Goal: Navigation & Orientation: Find specific page/section

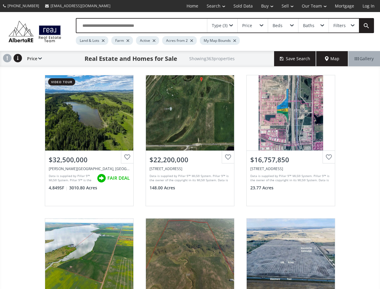
click at [211, 6] on link "Search" at bounding box center [215, 6] width 27 height 12
click at [264, 6] on link "Buy" at bounding box center [267, 6] width 20 height 12
click at [285, 6] on link "Sell" at bounding box center [287, 6] width 20 height 12
click at [313, 6] on link "Our Team" at bounding box center [313, 6] width 33 height 12
click at [368, 6] on link "Log In" at bounding box center [368, 6] width 20 height 12
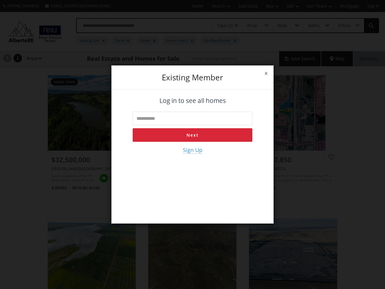
click at [222, 26] on div "x Existing member Log in to see all homes Next Sign Up" at bounding box center [192, 144] width 385 height 289
click at [252, 26] on div "x Existing member Log in to see all homes Next Sign Up" at bounding box center [192, 144] width 385 height 289
click at [283, 26] on div "x Existing member Log in to see all homes Next Sign Up" at bounding box center [192, 144] width 385 height 289
click at [313, 26] on div "x Existing member Log in to see all homes Next Sign Up" at bounding box center [192, 144] width 385 height 289
click at [343, 26] on div "x Existing member Log in to see all homes Next Sign Up" at bounding box center [192, 144] width 385 height 289
